Goal: Information Seeking & Learning: Learn about a topic

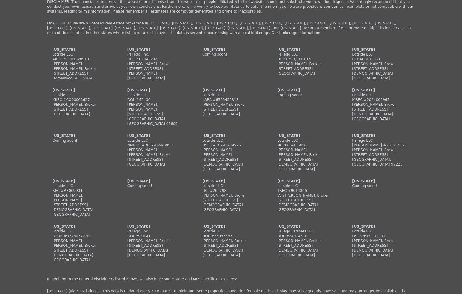
scroll to position [32, 0]
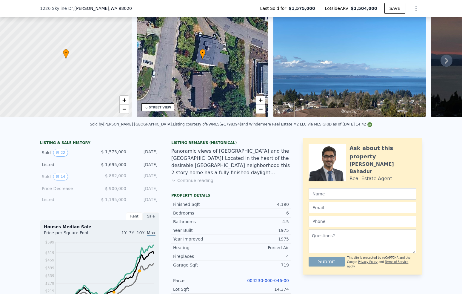
click at [59, 202] on div "Listed" at bounding box center [68, 200] width 53 height 6
click at [108, 202] on span "$ 1,195,000" at bounding box center [113, 199] width 25 height 5
click at [138, 202] on div "[DATE]" at bounding box center [144, 200] width 27 height 6
click at [53, 180] on button "14" at bounding box center [60, 177] width 15 height 8
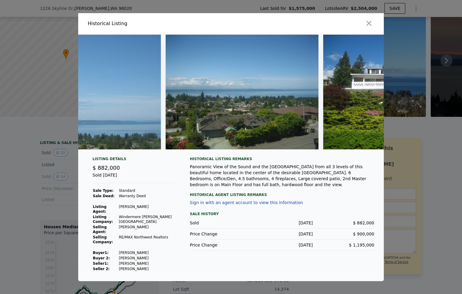
scroll to position [0, 0]
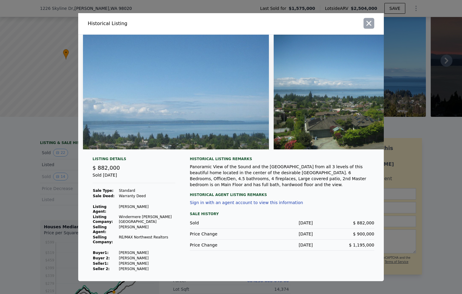
click at [366, 27] on icon "button" at bounding box center [369, 23] width 8 height 8
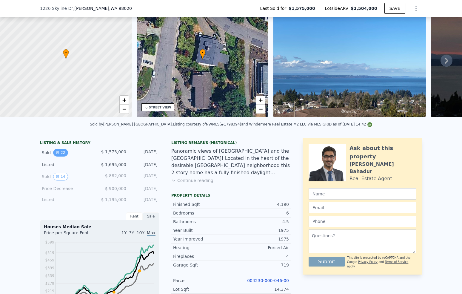
click at [56, 154] on icon "View historical data" at bounding box center [58, 153] width 4 height 4
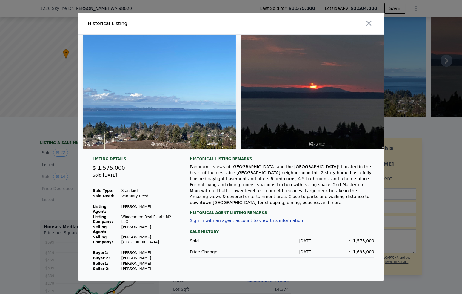
click at [366, 25] on icon "button" at bounding box center [369, 23] width 8 height 8
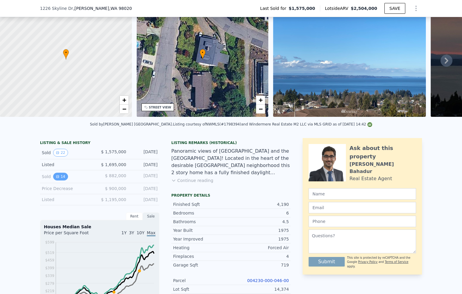
click at [57, 180] on button "14" at bounding box center [60, 177] width 15 height 8
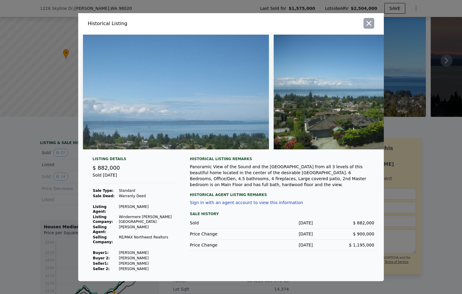
click at [372, 27] on icon "button" at bounding box center [369, 23] width 8 height 8
